Goal: Navigation & Orientation: Find specific page/section

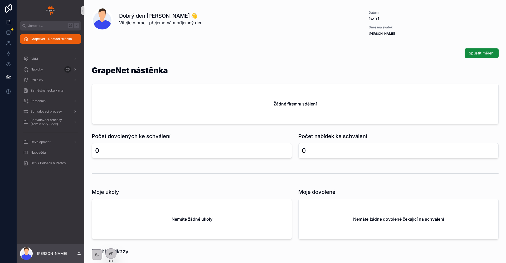
click at [114, 52] on div "Spustit měření" at bounding box center [295, 52] width 407 height 9
click at [14, 44] on link at bounding box center [8, 43] width 17 height 11
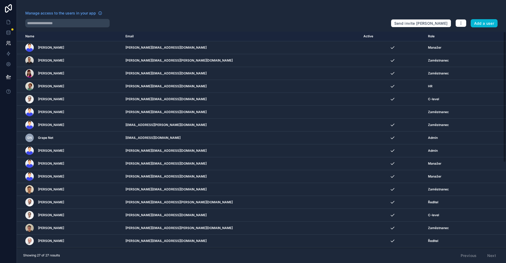
drag, startPoint x: 129, startPoint y: 52, endPoint x: 156, endPoint y: 28, distance: 36.2
click at [156, 28] on div "Manage access to the users in your app Send invite reminders Add a user Name Em…" at bounding box center [261, 131] width 489 height 263
click at [157, 27] on div at bounding box center [205, 23] width 361 height 8
click at [9, 31] on icon at bounding box center [8, 31] width 3 height 1
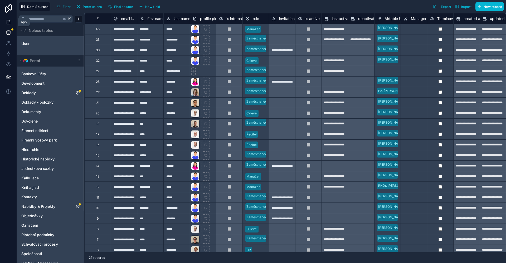
click at [7, 24] on icon at bounding box center [8, 22] width 3 height 4
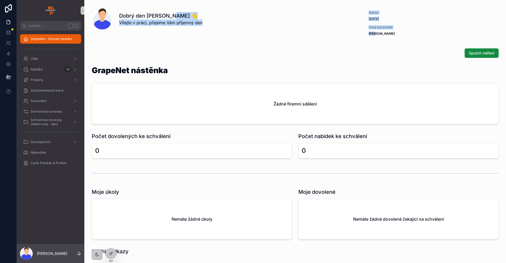
drag, startPoint x: 417, startPoint y: 39, endPoint x: 352, endPoint y: 13, distance: 70.3
click at [300, 22] on div "Dobrý den [PERSON_NAME] 👋 Vítejte v práci, přejeme Vám příjemný den" at bounding box center [238, 19] width 239 height 14
drag, startPoint x: 126, startPoint y: 19, endPoint x: 111, endPoint y: 18, distance: 15.5
click at [111, 18] on div "Dobrý den [PERSON_NAME] 👋 Vítejte v práci, přejeme Vám příjemný den" at bounding box center [225, 18] width 266 height 21
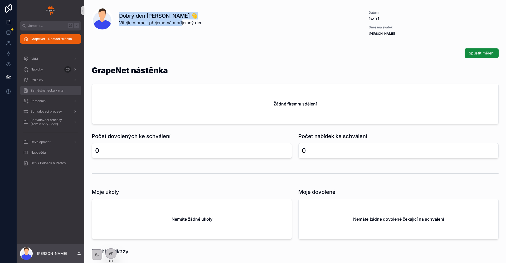
click at [42, 91] on span "Zaměstnanecká karta" at bounding box center [47, 90] width 33 height 4
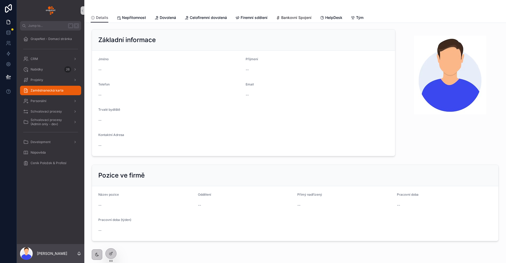
click at [295, 15] on span "Bankovní Spojení" at bounding box center [296, 17] width 30 height 5
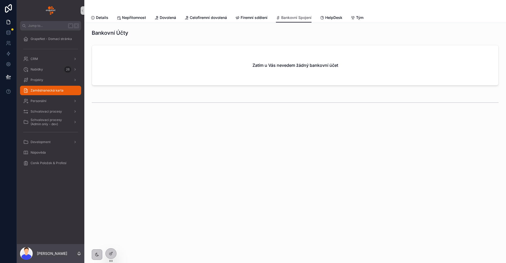
click at [147, 18] on div "Details Nepřítomnost Dovolená Celofiremní dovolená Firemní sdělení Bankovní Spo…" at bounding box center [295, 18] width 409 height 10
click at [49, 110] on span "Schvalovací procesy" at bounding box center [46, 112] width 31 height 4
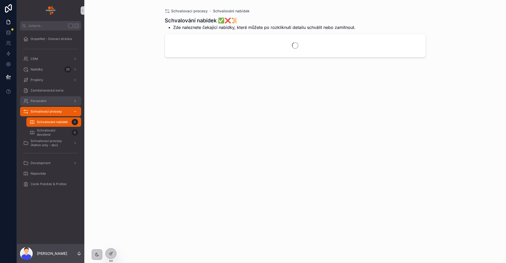
click at [50, 101] on div "Personální" at bounding box center [50, 101] width 55 height 8
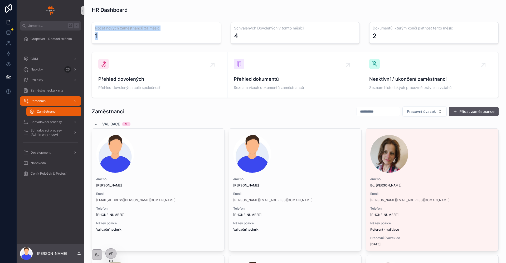
drag, startPoint x: 126, startPoint y: 36, endPoint x: 96, endPoint y: 24, distance: 32.8
click at [96, 24] on div "Počet nových zaměstnanců za měsíc 1" at bounding box center [156, 33] width 129 height 22
click at [158, 35] on div "1" at bounding box center [156, 36] width 122 height 8
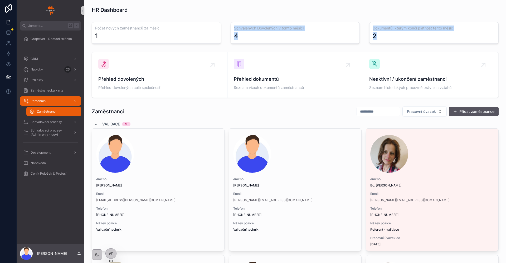
drag, startPoint x: 382, startPoint y: 36, endPoint x: 360, endPoint y: 18, distance: 28.5
click at [393, 38] on div "2" at bounding box center [433, 36] width 122 height 8
drag, startPoint x: 389, startPoint y: 40, endPoint x: 374, endPoint y: 29, distance: 17.8
click at [375, 30] on div "Dokumentů, kterým končí platnost tento měsíc 2" at bounding box center [433, 33] width 129 height 22
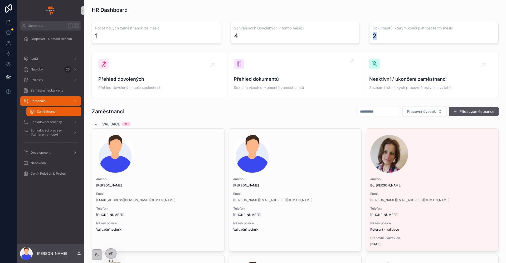
click at [293, 73] on div "Přehled dokumentů Seznam všech dokumentů zaměstnanců" at bounding box center [295, 75] width 122 height 33
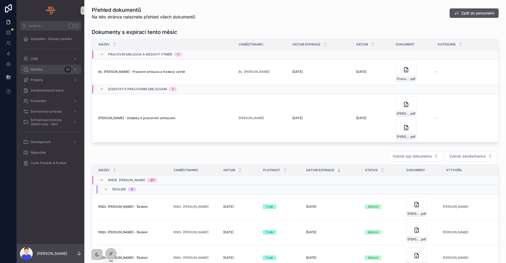
click at [47, 69] on div "Nabídky 26" at bounding box center [50, 69] width 55 height 8
